Goal: Information Seeking & Learning: Learn about a topic

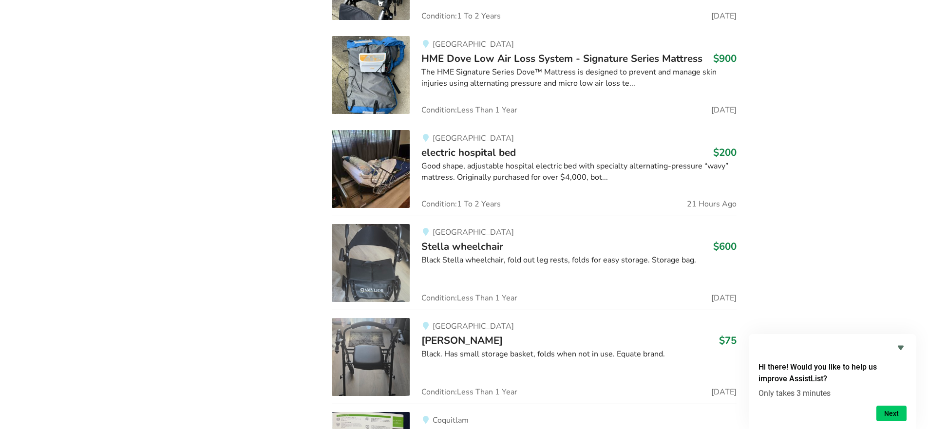
scroll to position [3108, 0]
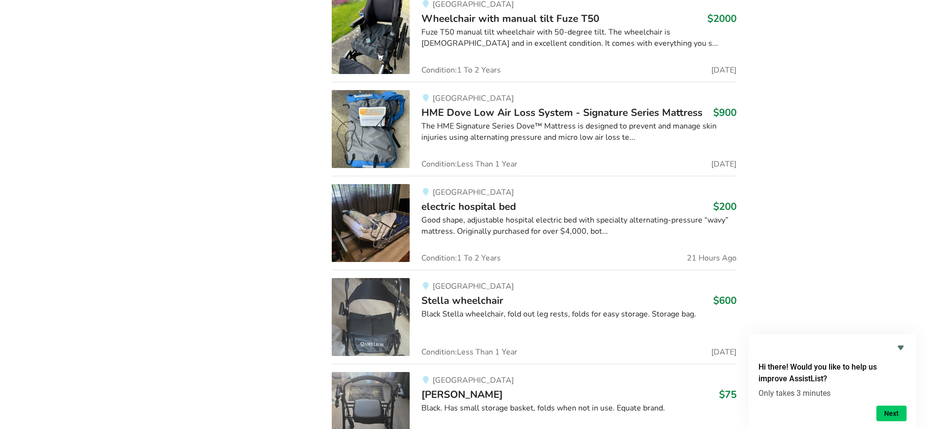
click at [476, 205] on span "electric hospital bed" at bounding box center [468, 207] width 95 height 14
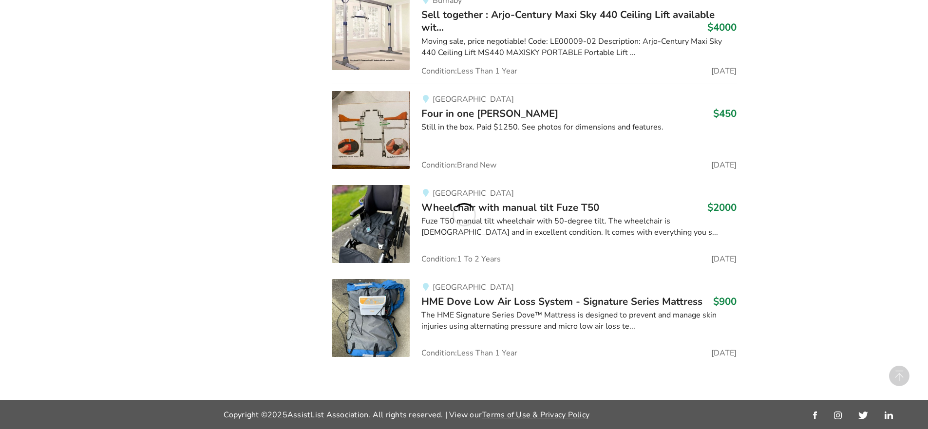
scroll to position [3108, 0]
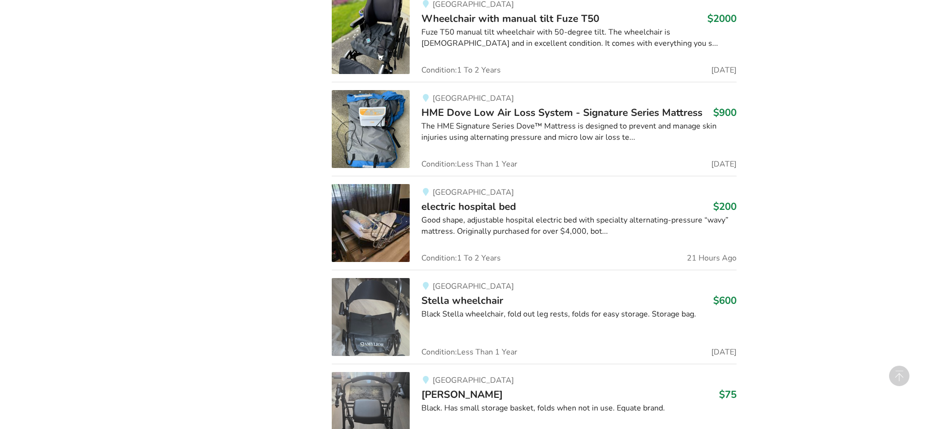
click at [505, 207] on span "electric hospital bed" at bounding box center [468, 207] width 95 height 14
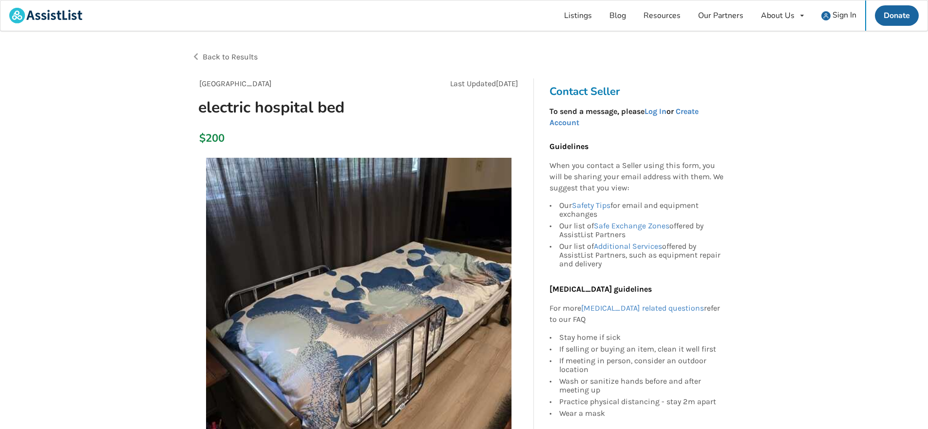
drag, startPoint x: 134, startPoint y: 282, endPoint x: 185, endPoint y: 95, distance: 194.4
click at [201, 59] on div "Back to Results" at bounding box center [327, 56] width 273 height 27
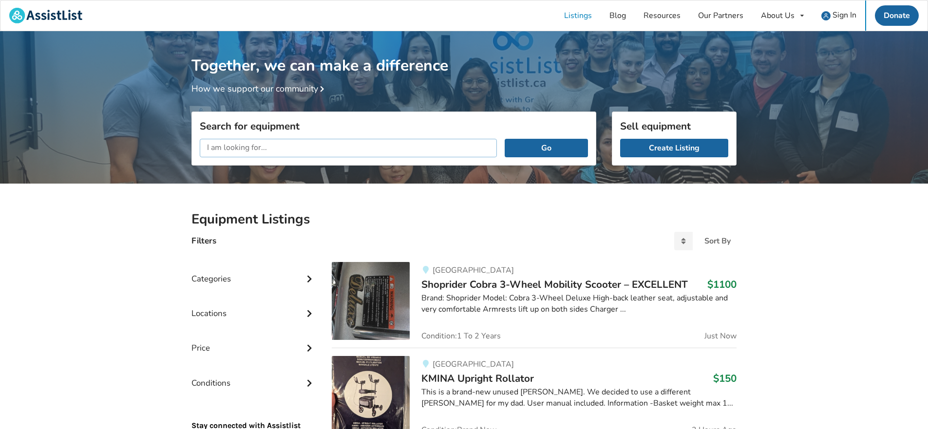
click at [265, 155] on input "text" at bounding box center [348, 148] width 297 height 19
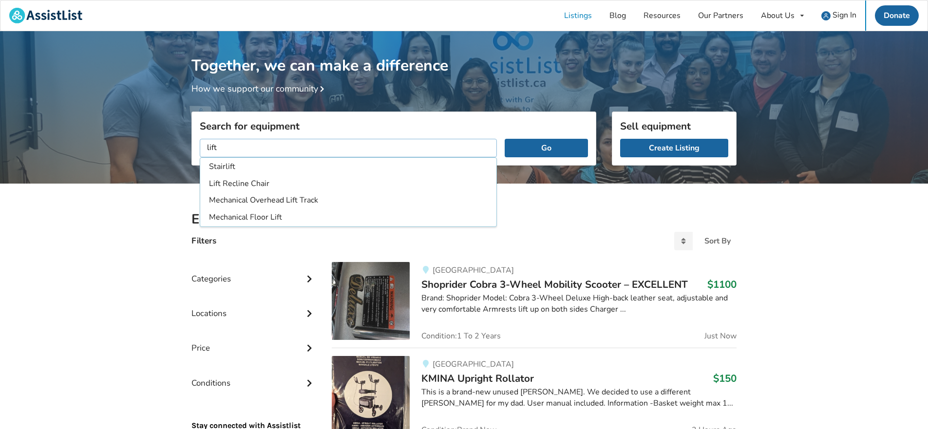
type input "lift"
click at [505, 139] on button "Go" at bounding box center [546, 148] width 83 height 19
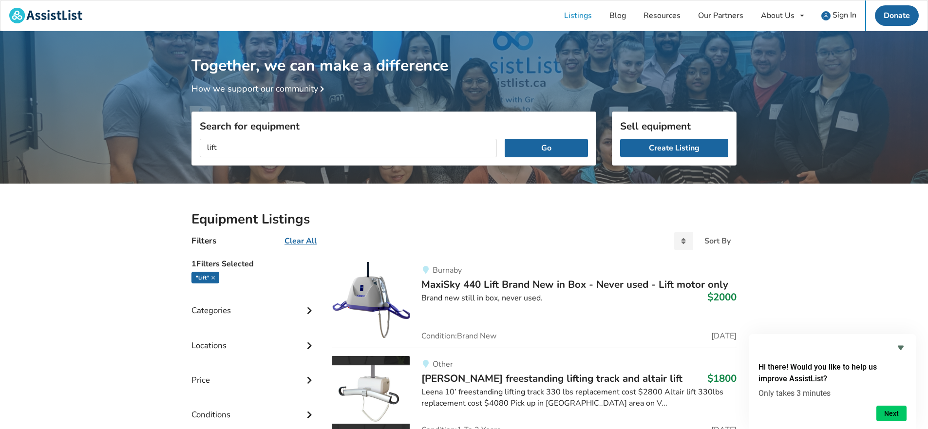
drag, startPoint x: 239, startPoint y: 146, endPoint x: 183, endPoint y: 130, distance: 58.2
drag, startPoint x: 33, startPoint y: 13, endPoint x: 45, endPoint y: 38, distance: 27.2
click at [34, 13] on img at bounding box center [45, 16] width 73 height 16
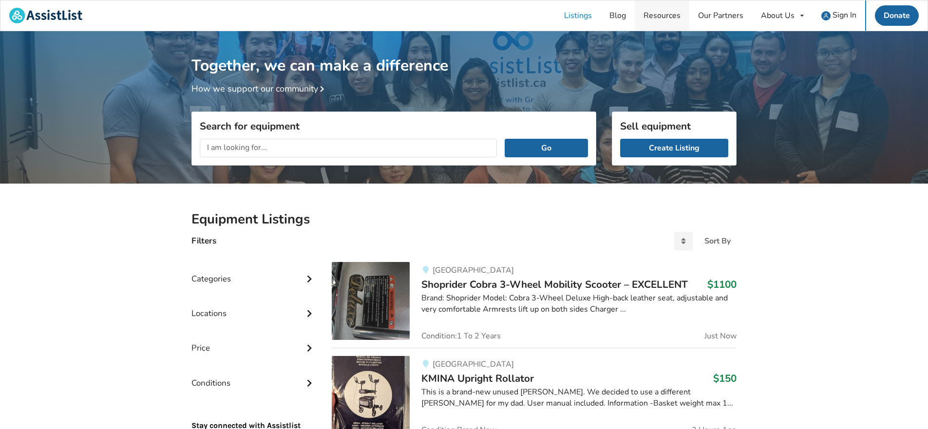
click at [673, 16] on link "Resources" at bounding box center [662, 15] width 55 height 30
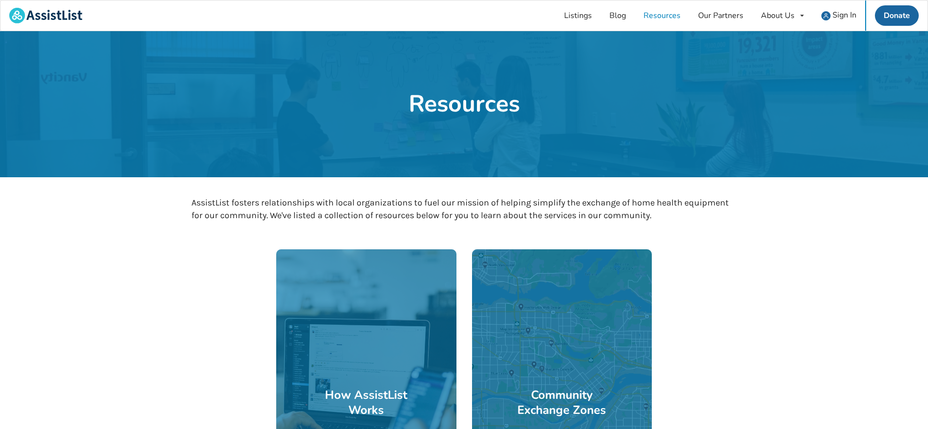
drag, startPoint x: 586, startPoint y: 14, endPoint x: 640, endPoint y: 35, distance: 57.8
click at [586, 14] on link "Listings" at bounding box center [577, 15] width 45 height 30
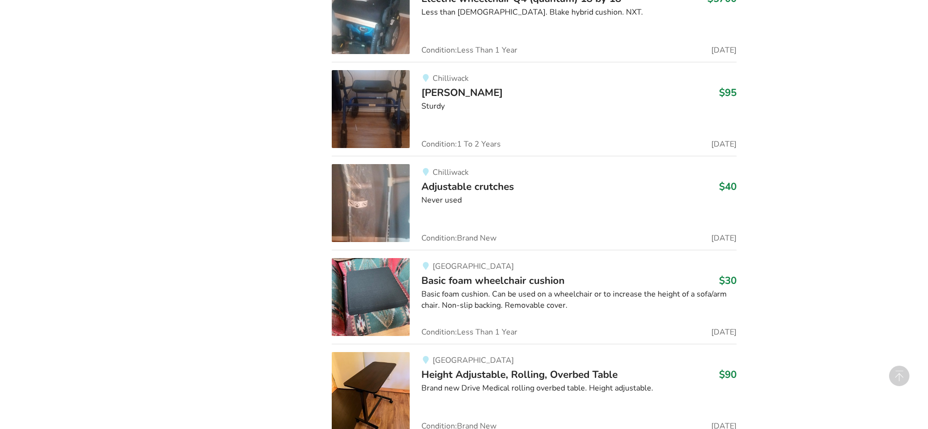
scroll to position [6032, 0]
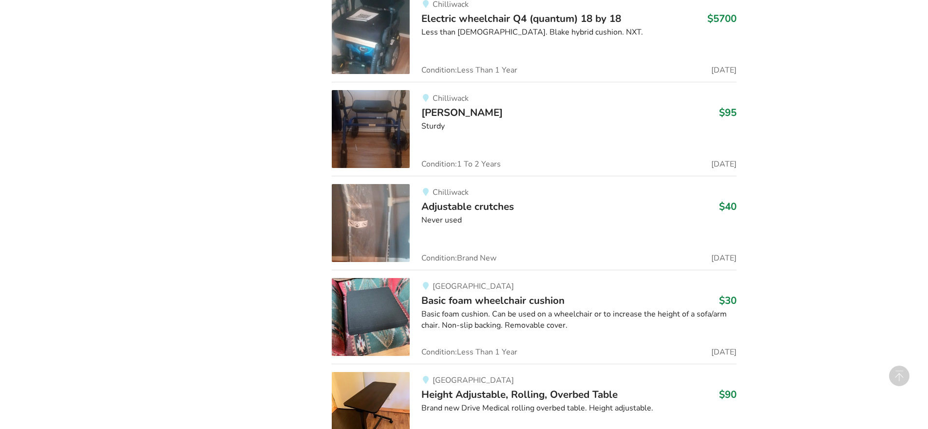
drag, startPoint x: 132, startPoint y: 303, endPoint x: 147, endPoint y: 332, distance: 32.7
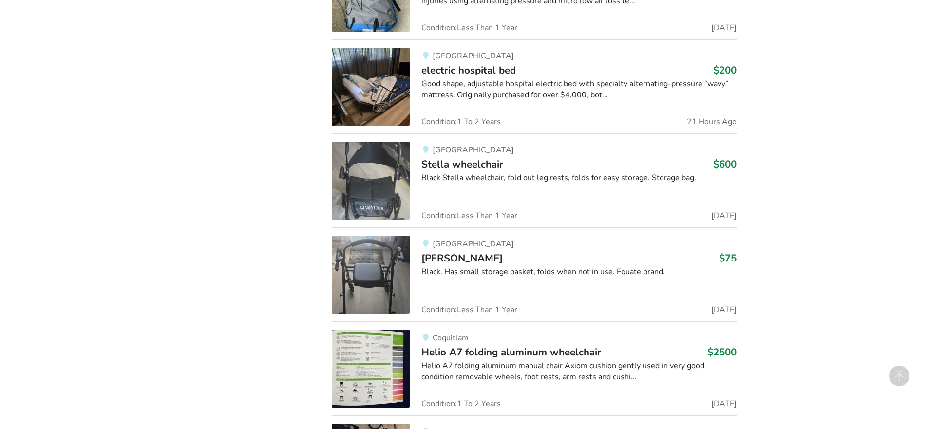
scroll to position [2651, 0]
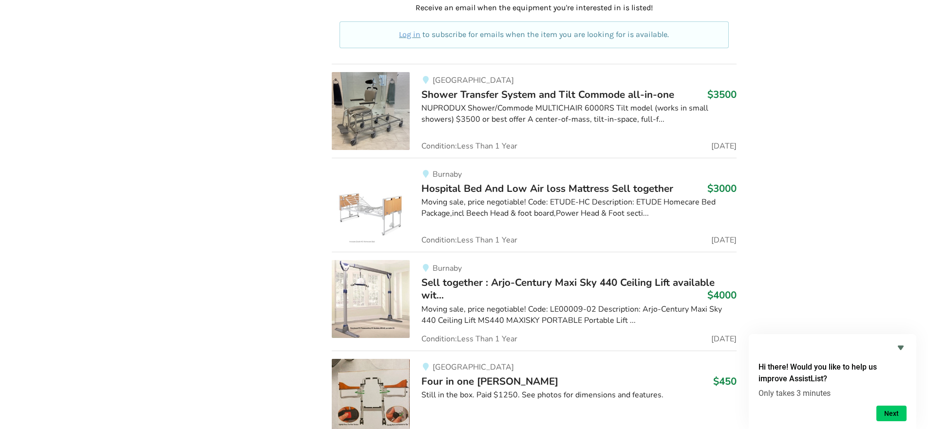
drag, startPoint x: 2, startPoint y: 259, endPoint x: 3, endPoint y: 265, distance: 5.6
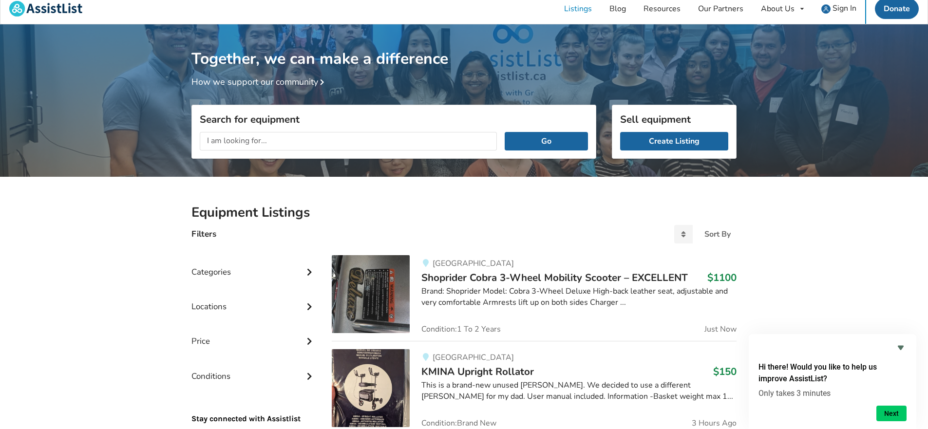
scroll to position [0, 0]
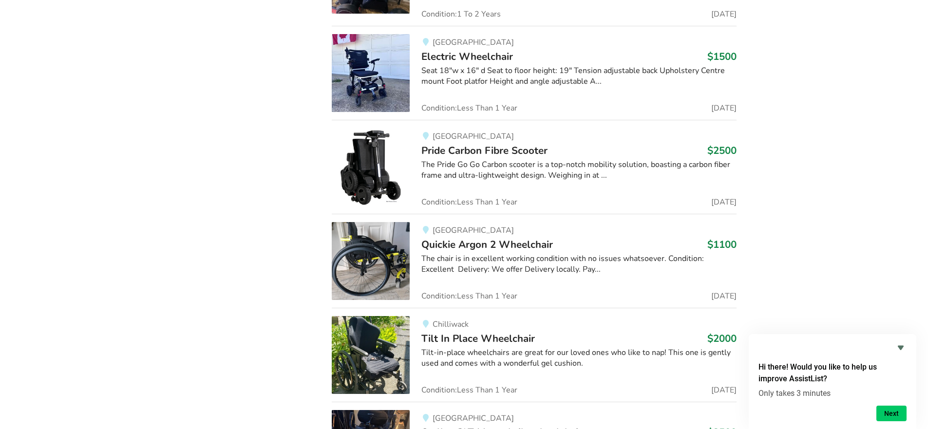
scroll to position [8779, 0]
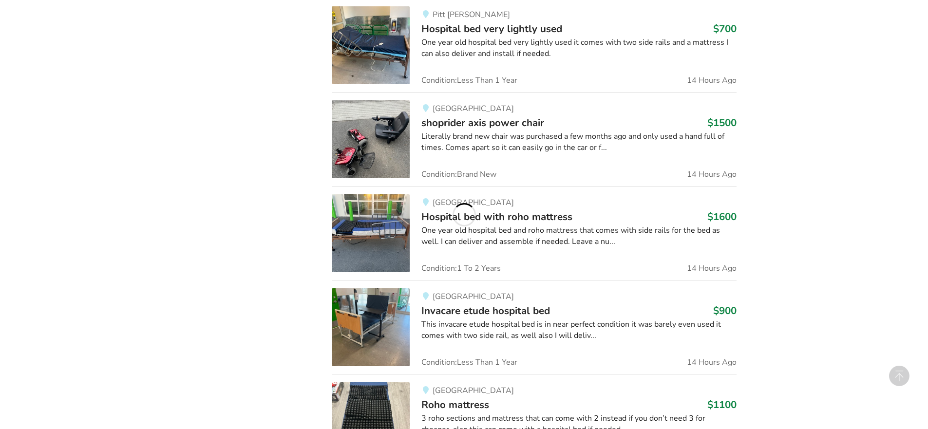
scroll to position [932, 0]
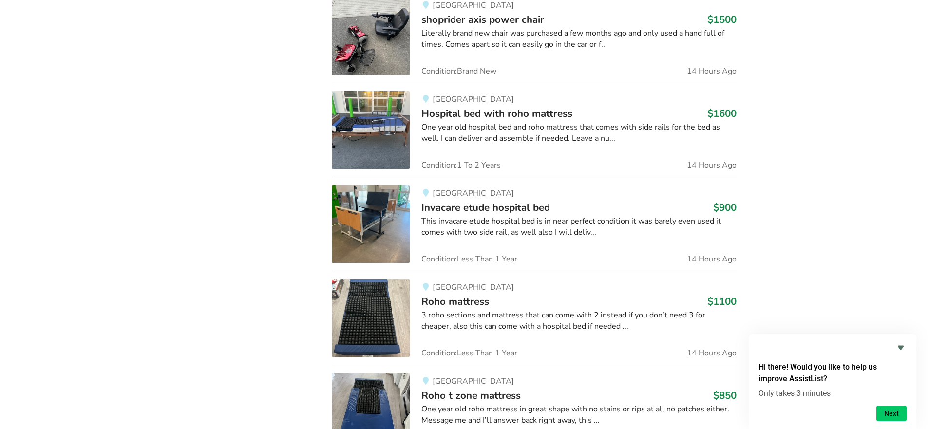
click at [210, 317] on div "Categories Bathroom Safety Bedroom Equipment Daily Living Aids Mobility Pediatr…" at bounding box center [254, 320] width 140 height 1994
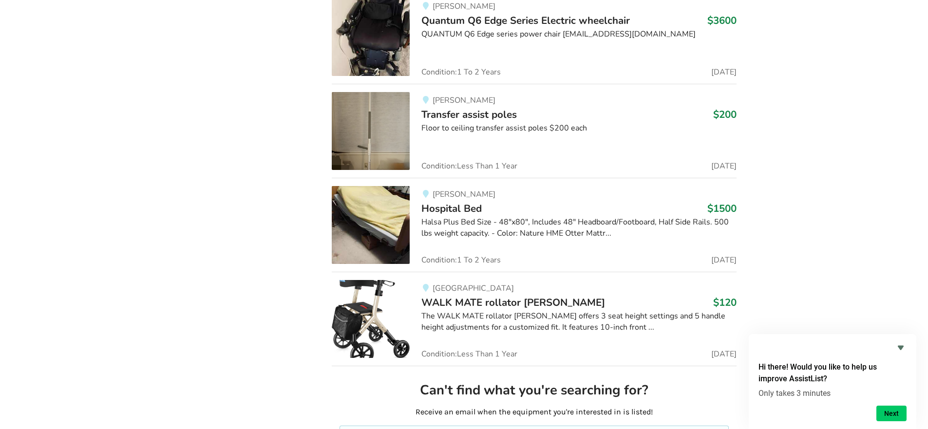
scroll to position [4902, 0]
